Goal: Task Accomplishment & Management: Use online tool/utility

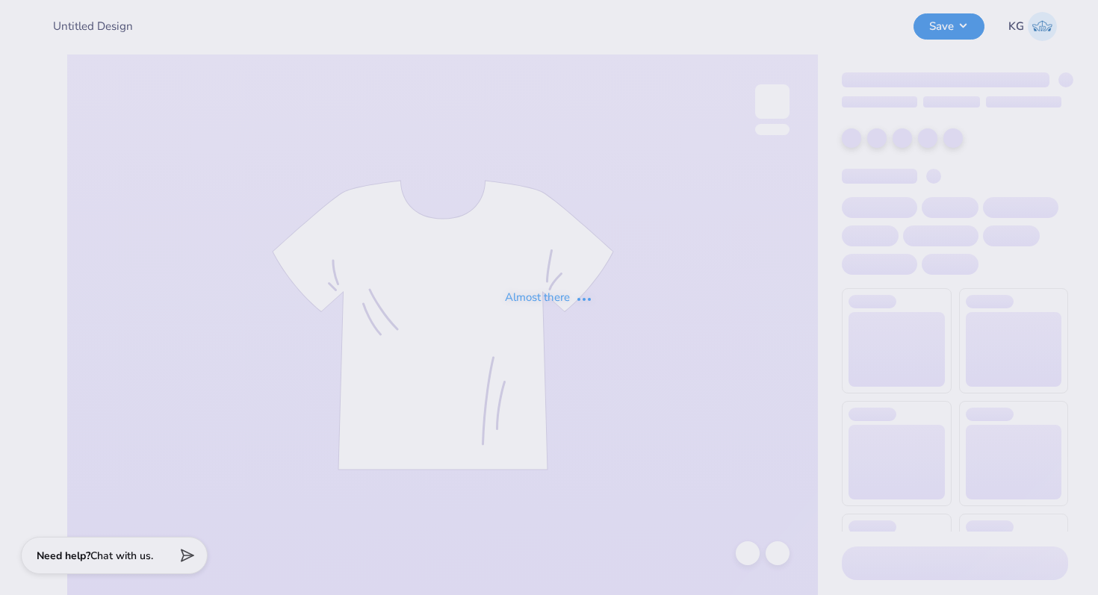
type input "Test Test Please Ignore"
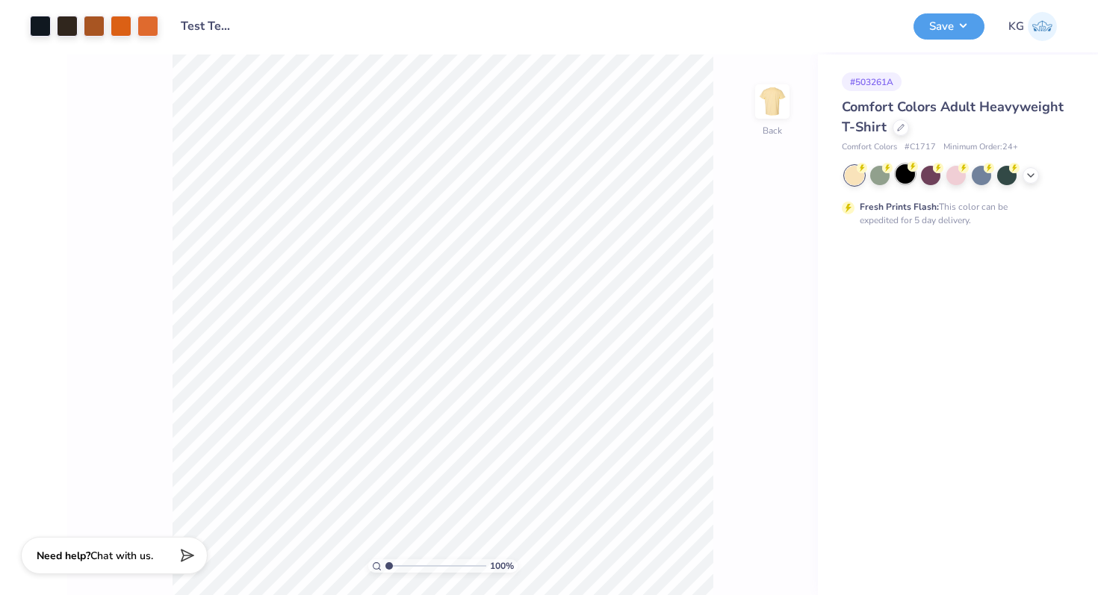
click at [904, 179] on div at bounding box center [905, 173] width 19 height 19
click at [957, 176] on div at bounding box center [956, 173] width 19 height 19
click at [966, 19] on button "Save" at bounding box center [949, 24] width 71 height 26
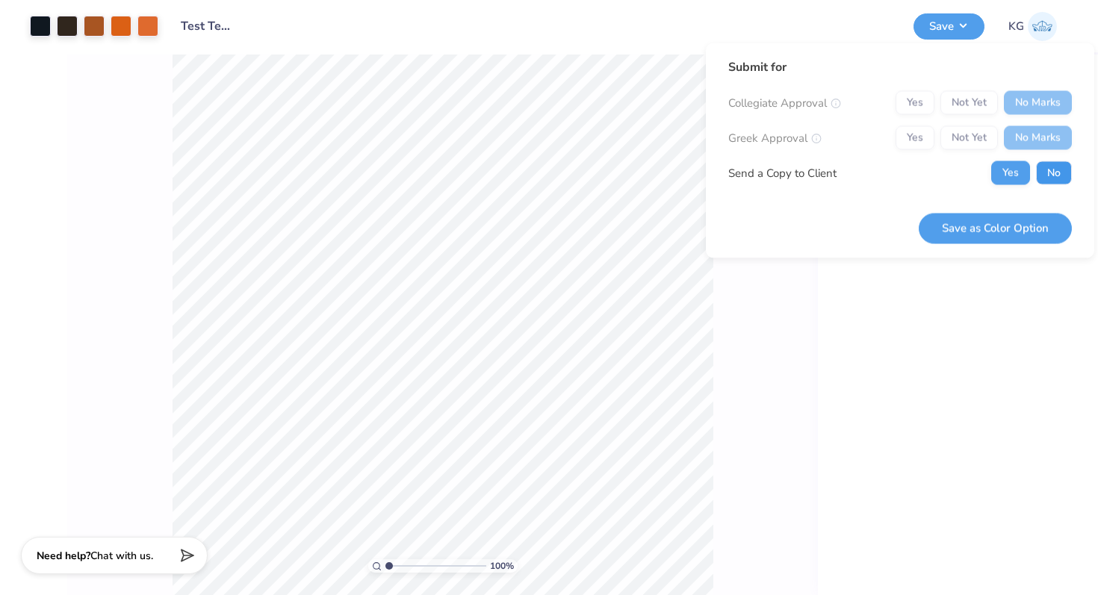
click at [1047, 171] on button "No" at bounding box center [1054, 173] width 36 height 24
click at [1018, 232] on button "Save as Color Option" at bounding box center [995, 228] width 153 height 31
